Goal: Communication & Community: Answer question/provide support

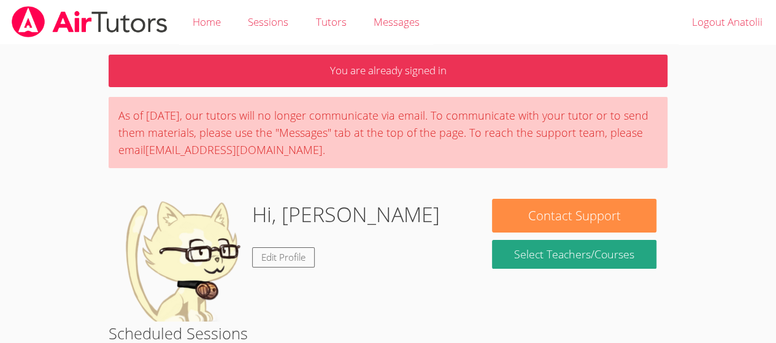
click at [702, 31] on link "Logout Anatolii" at bounding box center [726, 22] width 97 height 45
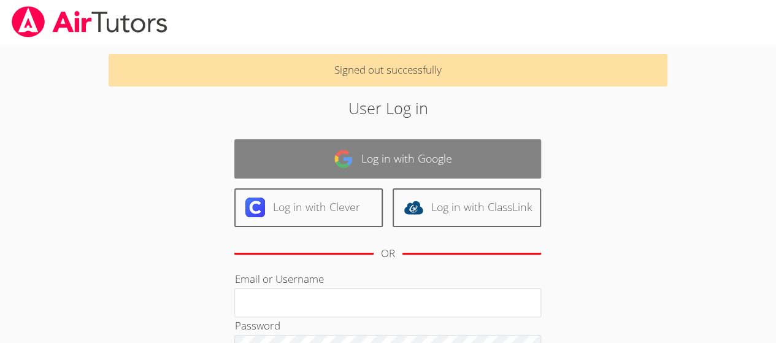
click at [483, 150] on link "Log in with Google" at bounding box center [387, 158] width 307 height 39
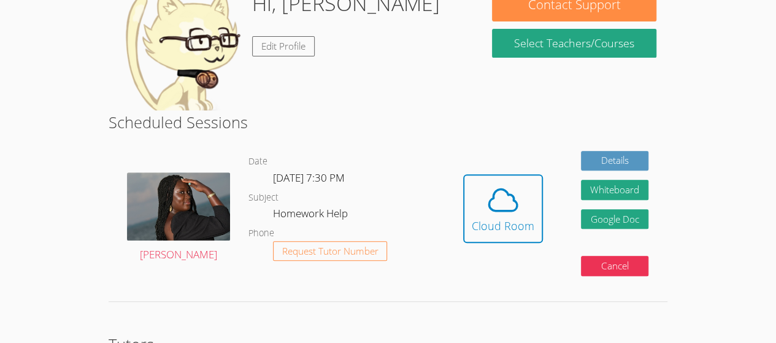
scroll to position [212, 0]
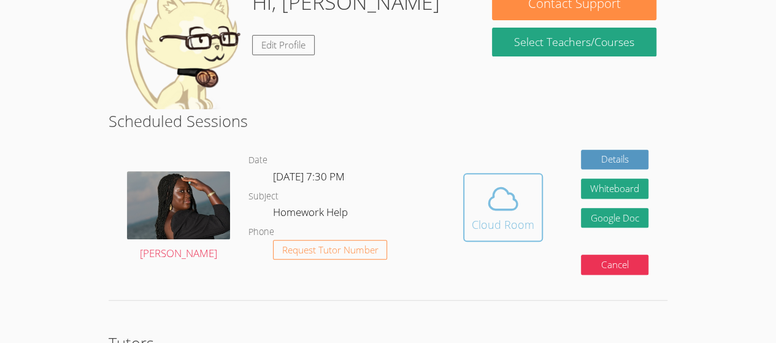
click at [495, 220] on div "Cloud Room" at bounding box center [503, 224] width 63 height 17
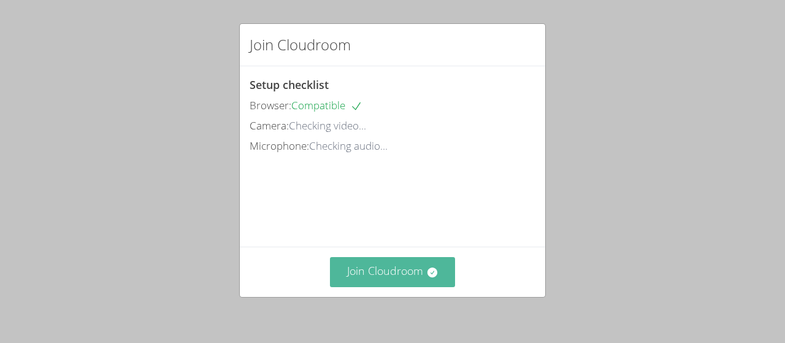
click at [415, 278] on button "Join Cloudroom" at bounding box center [393, 272] width 126 height 30
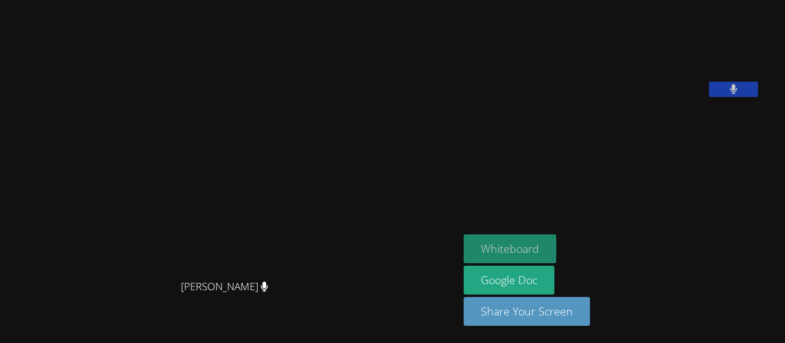
click at [534, 251] on button "Whiteboard" at bounding box center [510, 248] width 93 height 29
click at [321, 56] on video at bounding box center [229, 147] width 184 height 253
drag, startPoint x: 459, startPoint y: 80, endPoint x: 480, endPoint y: 75, distance: 20.8
click at [480, 75] on div "Melissa Obichukwu Melissa Obichukwu Anatolii Martynenko Whiteboard Google Doc S…" at bounding box center [392, 171] width 785 height 343
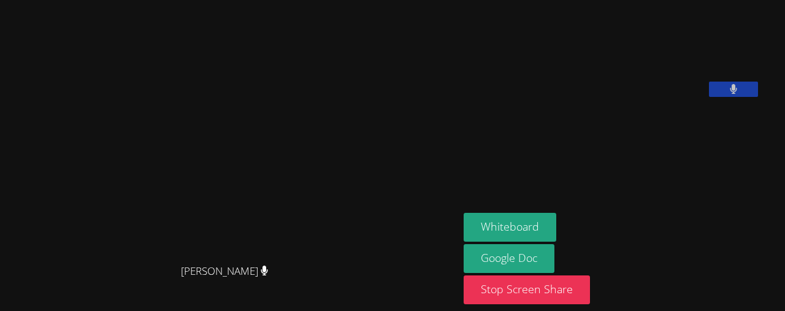
click at [593, 85] on video at bounding box center [556, 51] width 184 height 92
